Goal: Information Seeking & Learning: Learn about a topic

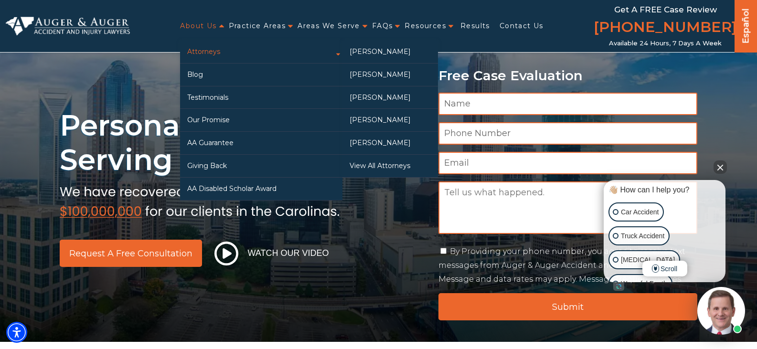
click at [201, 53] on link "Attorneys" at bounding box center [261, 52] width 162 height 22
